Goal: Information Seeking & Learning: Learn about a topic

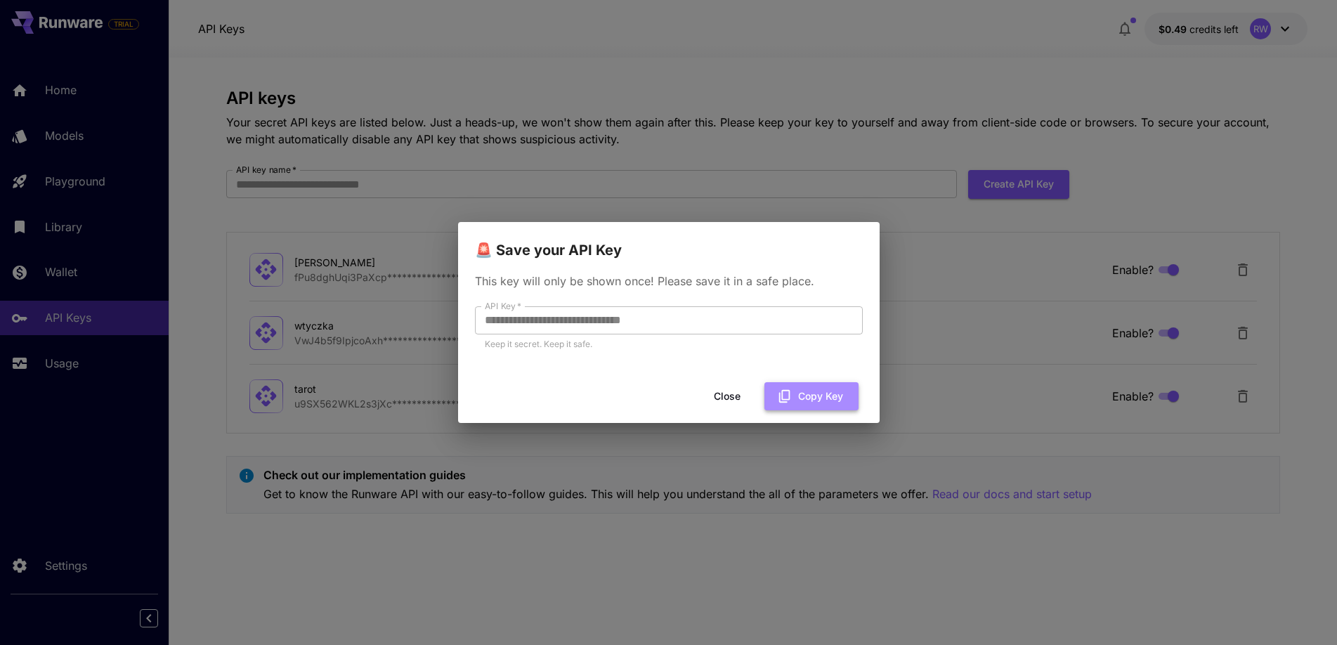
click at [797, 392] on button "Copy Key" at bounding box center [811, 396] width 94 height 29
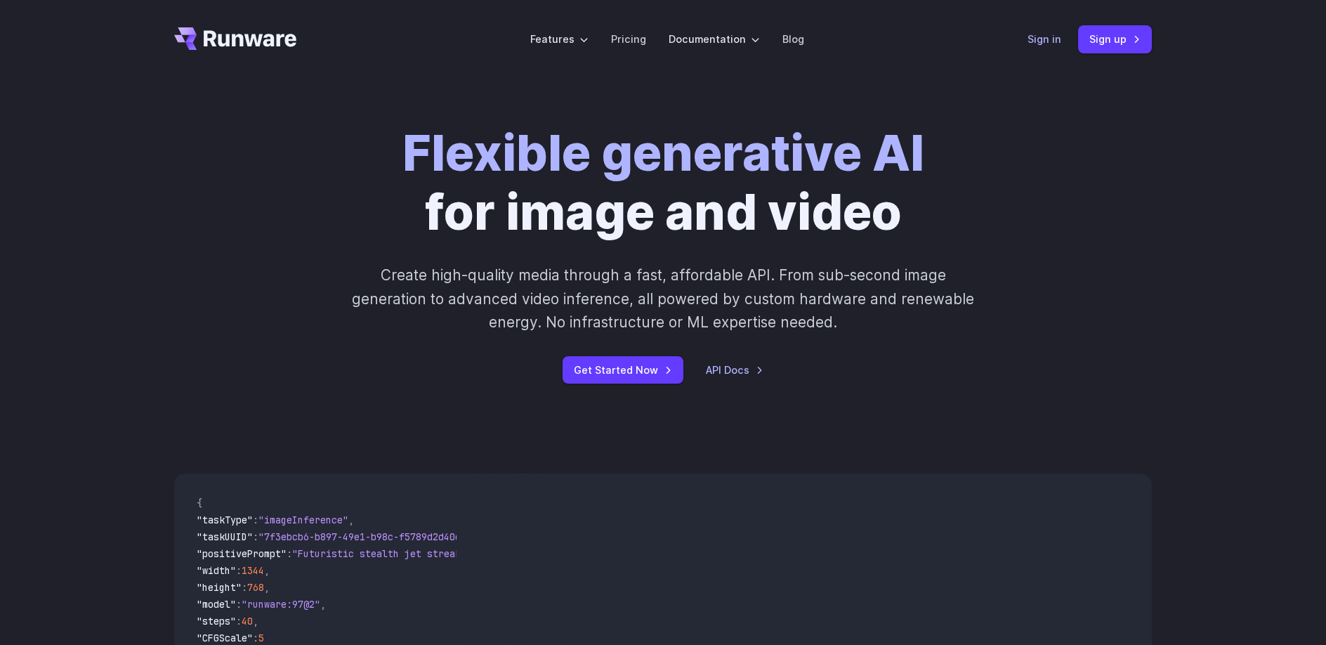
click at [1044, 37] on link "Sign in" at bounding box center [1045, 39] width 34 height 16
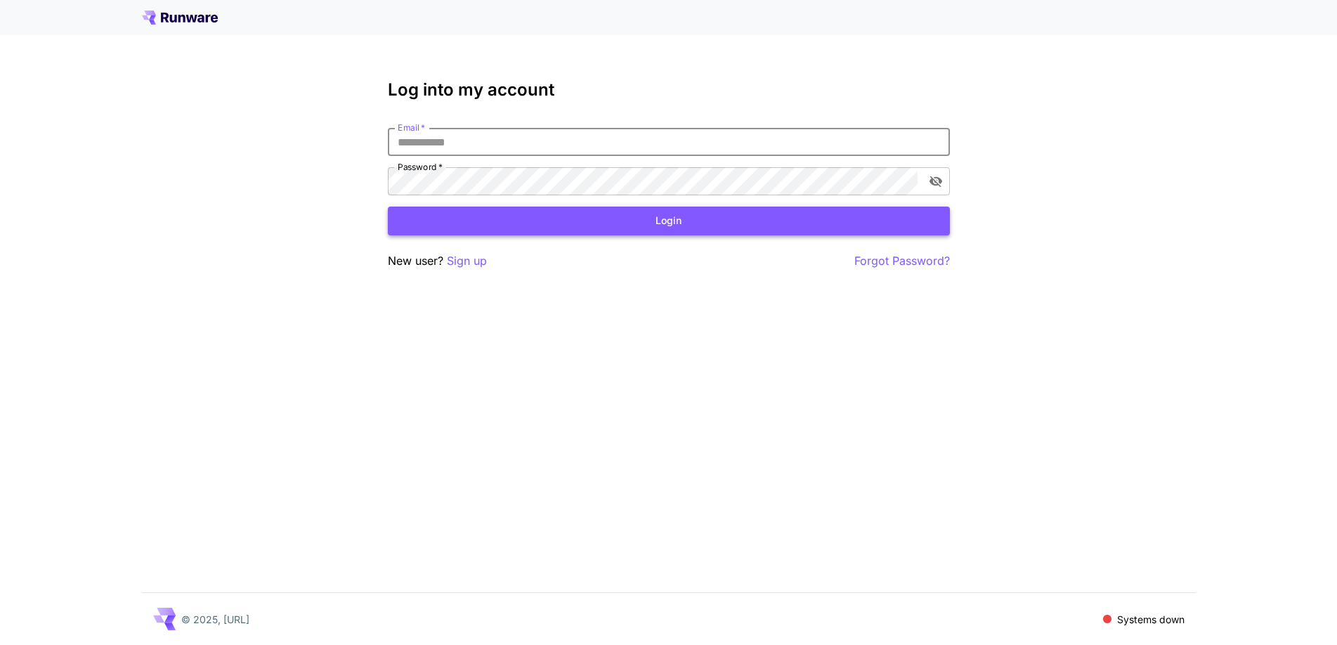
type input "**********"
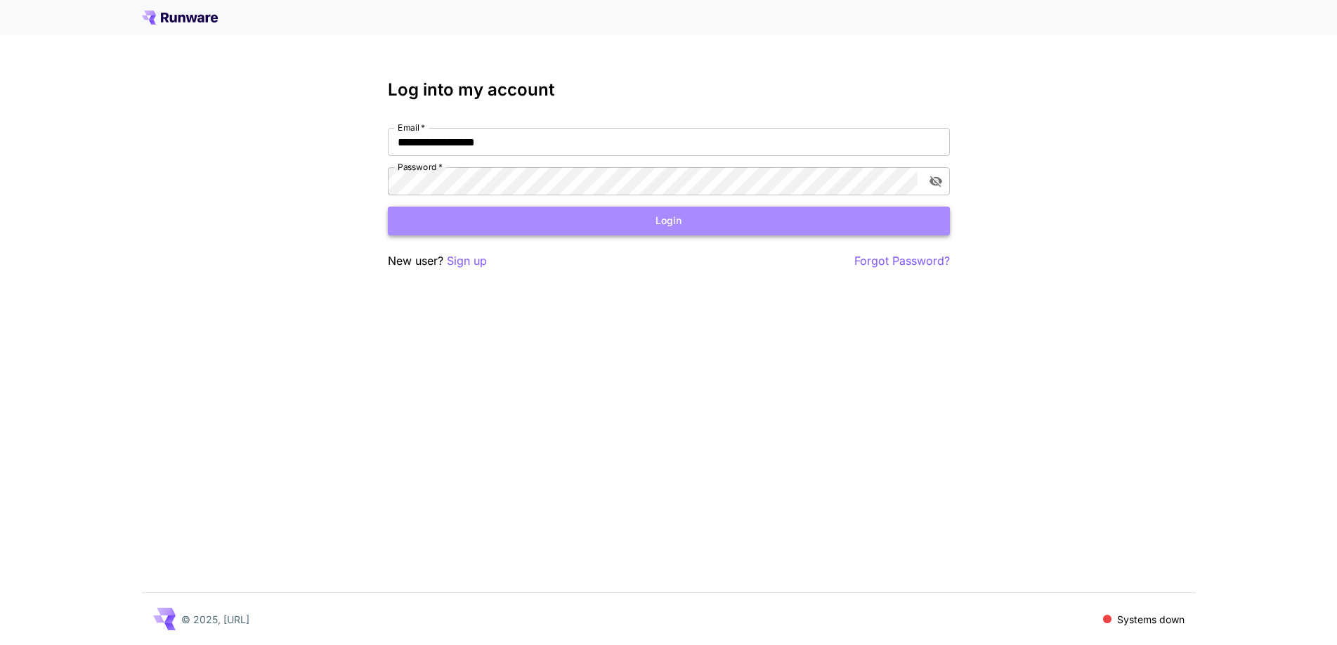
click at [478, 214] on button "Login" at bounding box center [669, 221] width 562 height 29
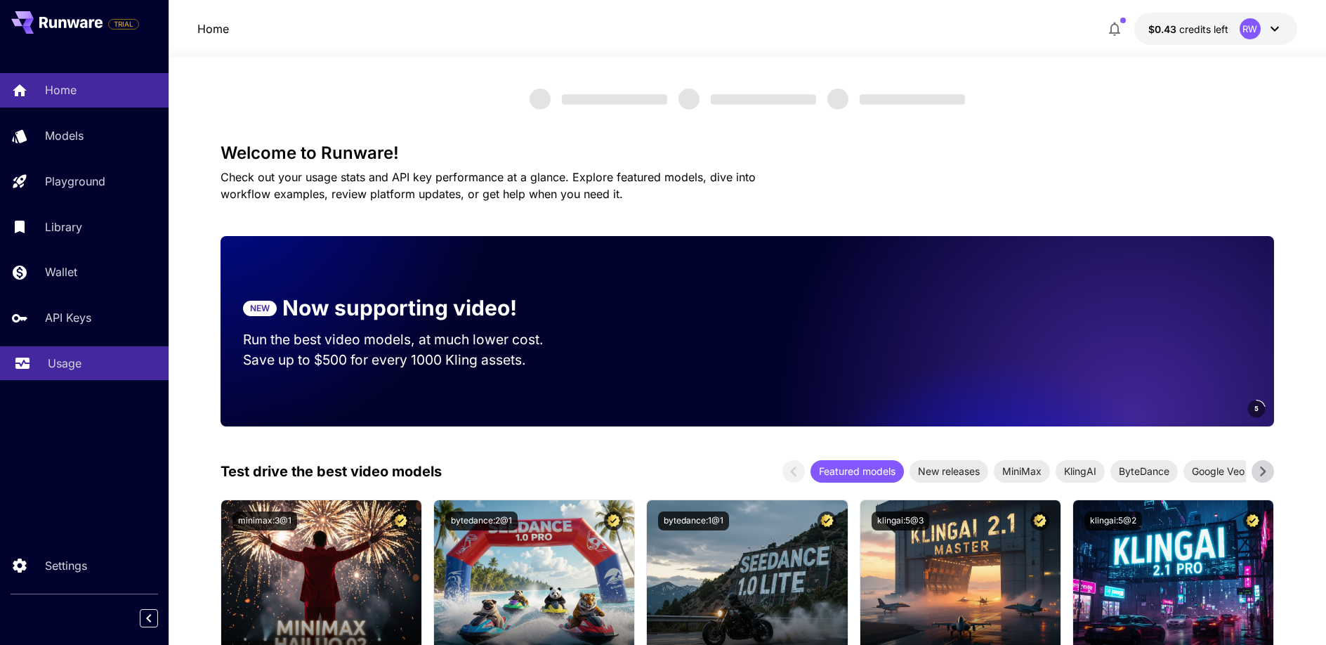
click at [65, 364] on p "Usage" at bounding box center [65, 363] width 34 height 17
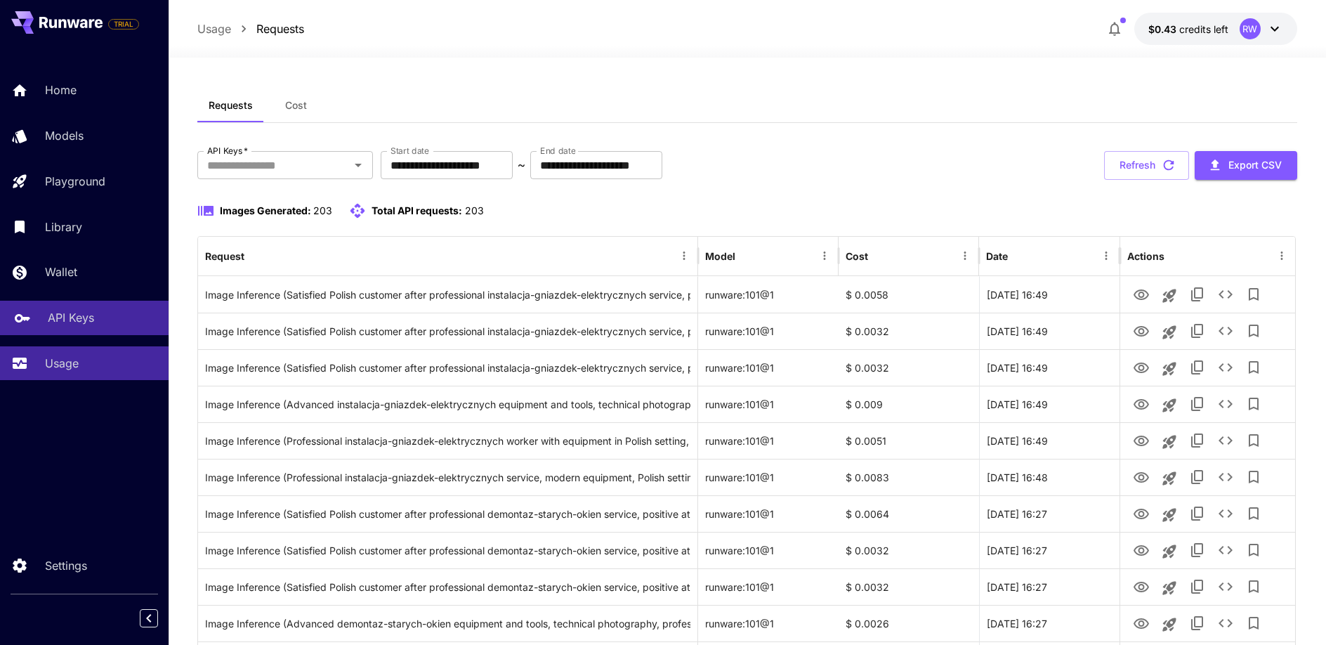
click at [74, 325] on p "API Keys" at bounding box center [71, 317] width 46 height 17
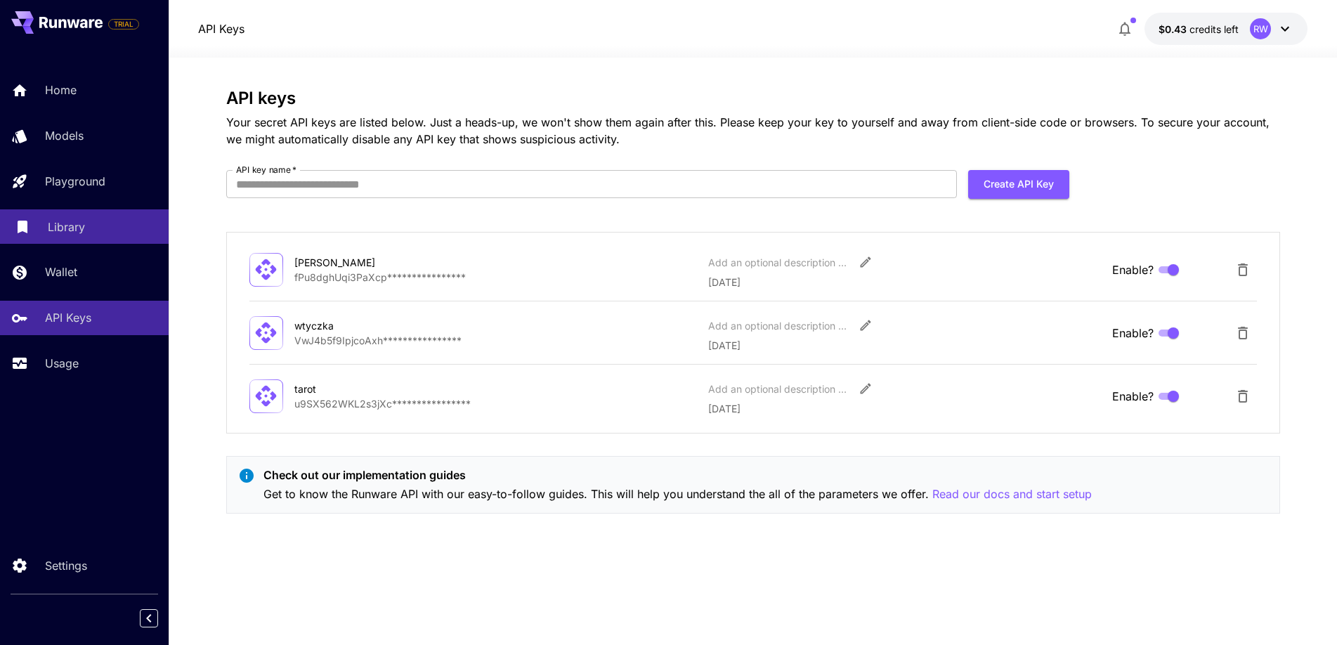
click at [99, 233] on div "Library" at bounding box center [103, 226] width 110 height 17
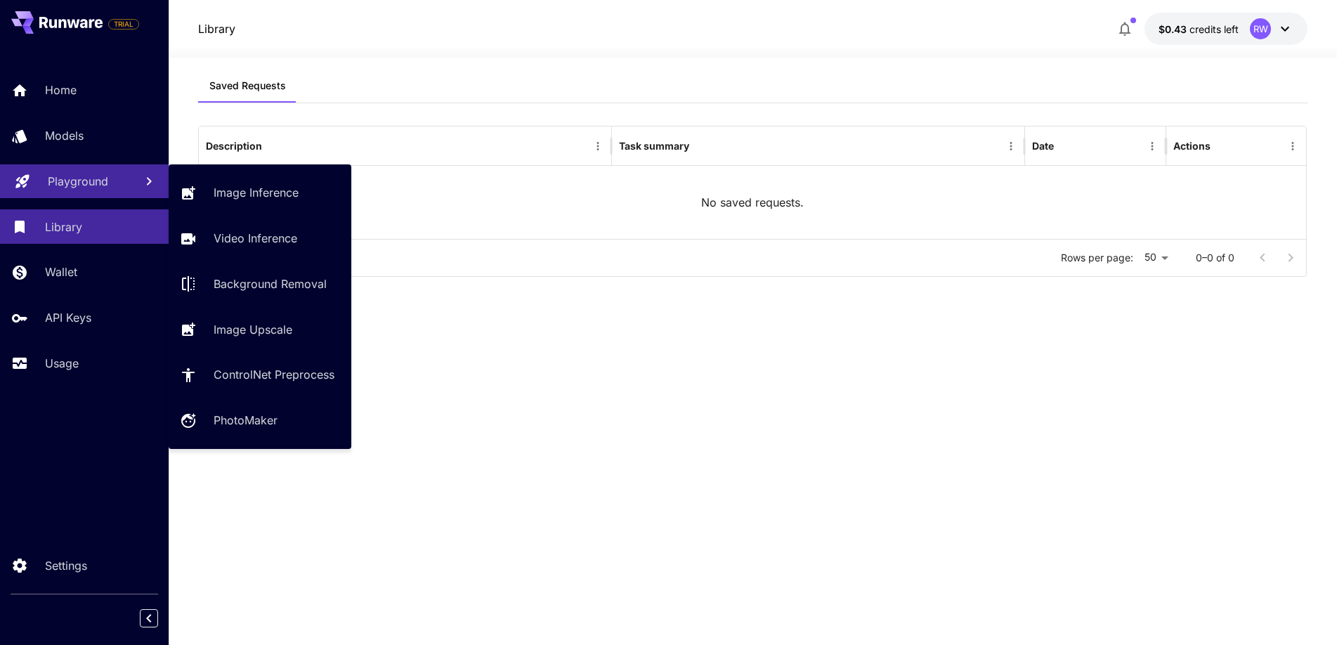
click at [112, 188] on div "Playground" at bounding box center [86, 181] width 76 height 17
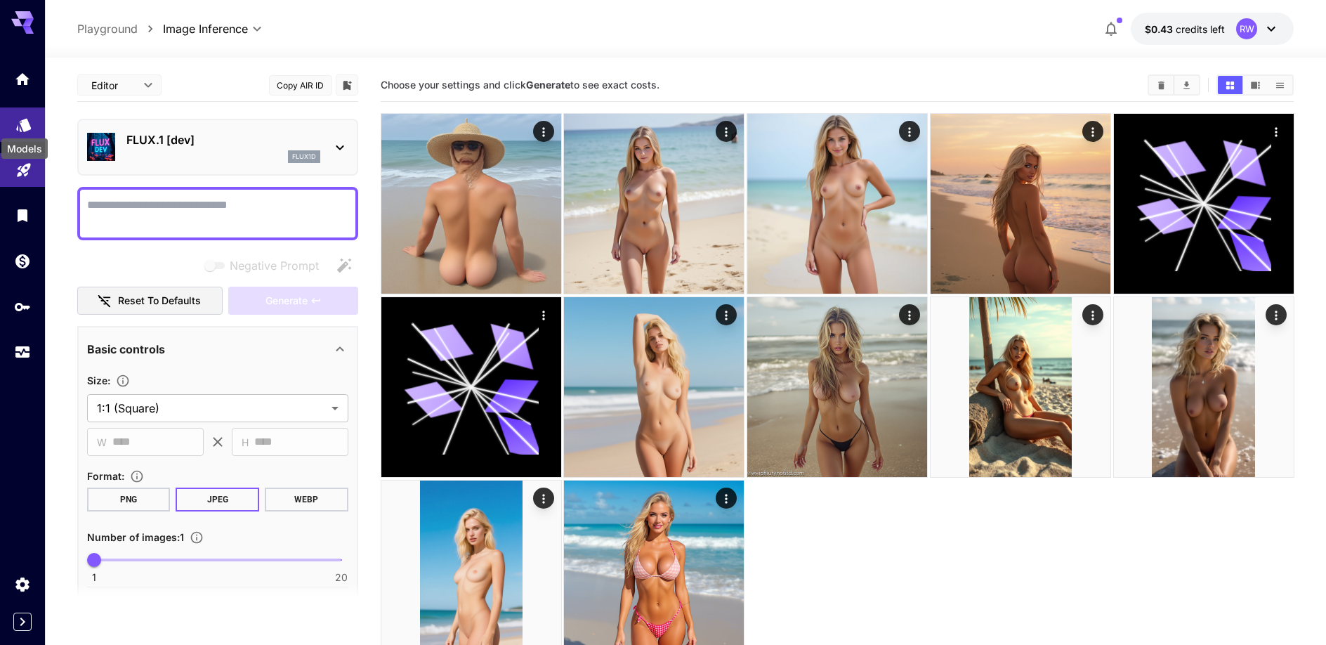
click at [27, 129] on div "Models" at bounding box center [24, 145] width 49 height 32
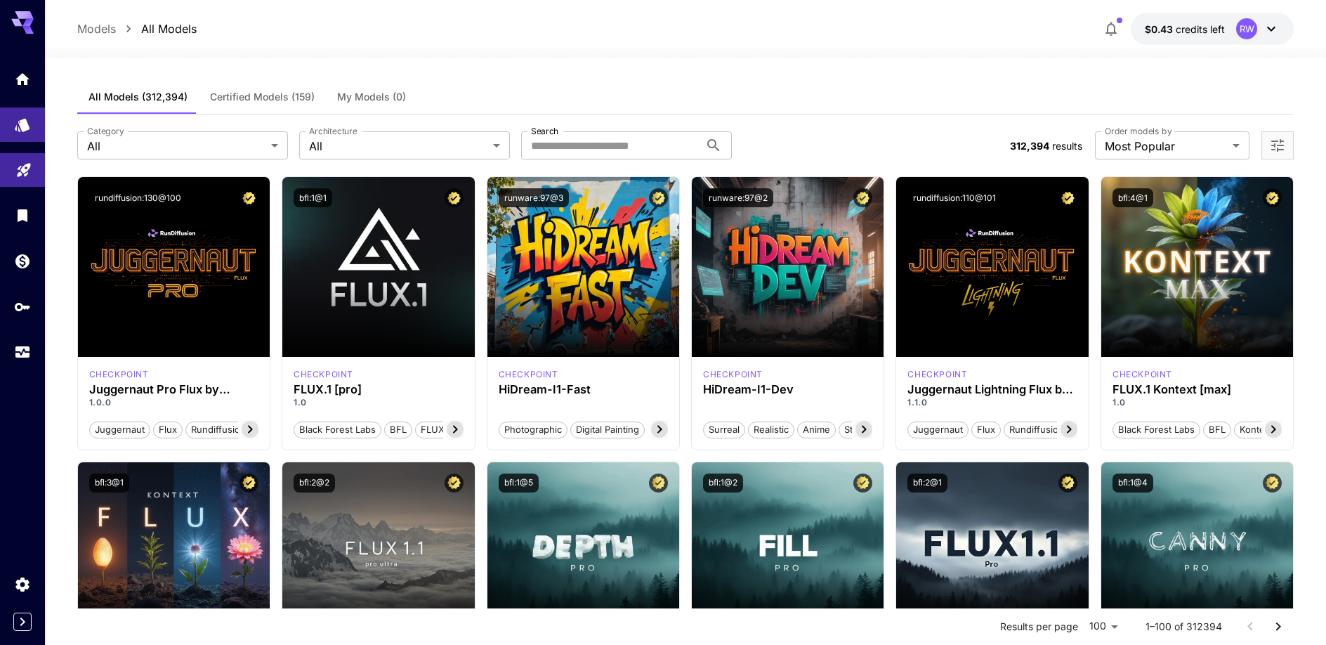
click at [1278, 21] on icon at bounding box center [1271, 28] width 17 height 17
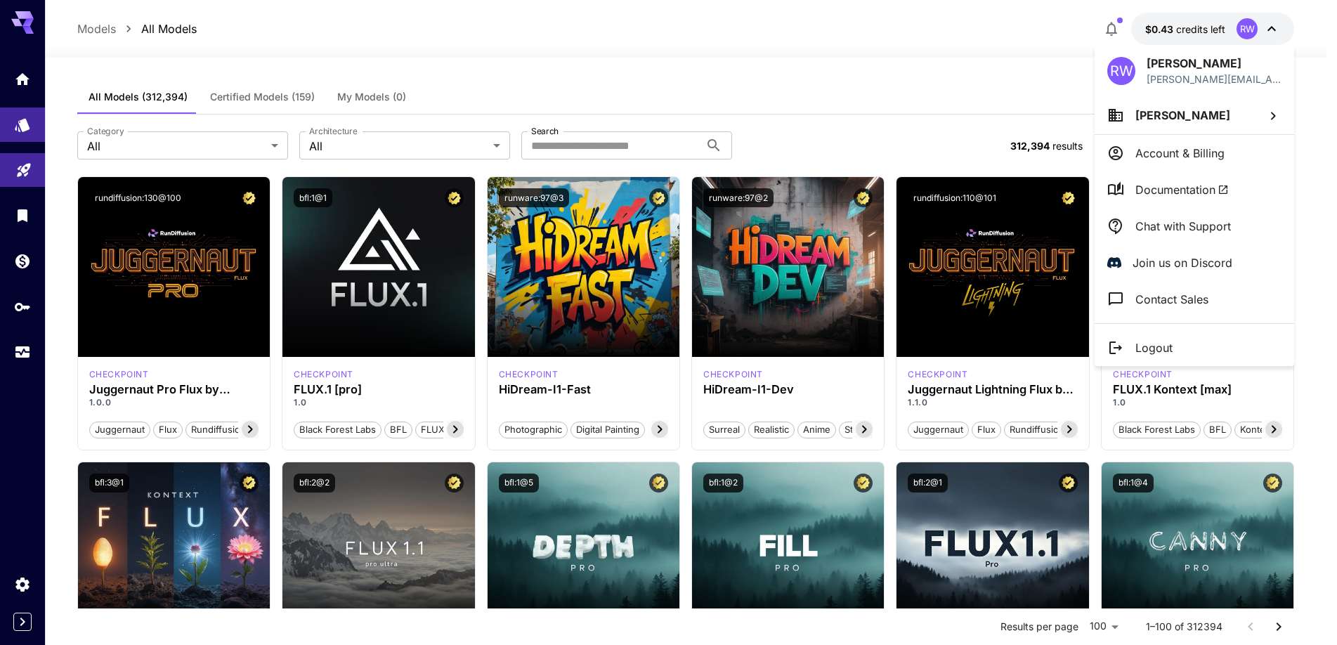
click at [1168, 190] on span "Documentation" at bounding box center [1181, 189] width 93 height 17
